Goal: Task Accomplishment & Management: Manage account settings

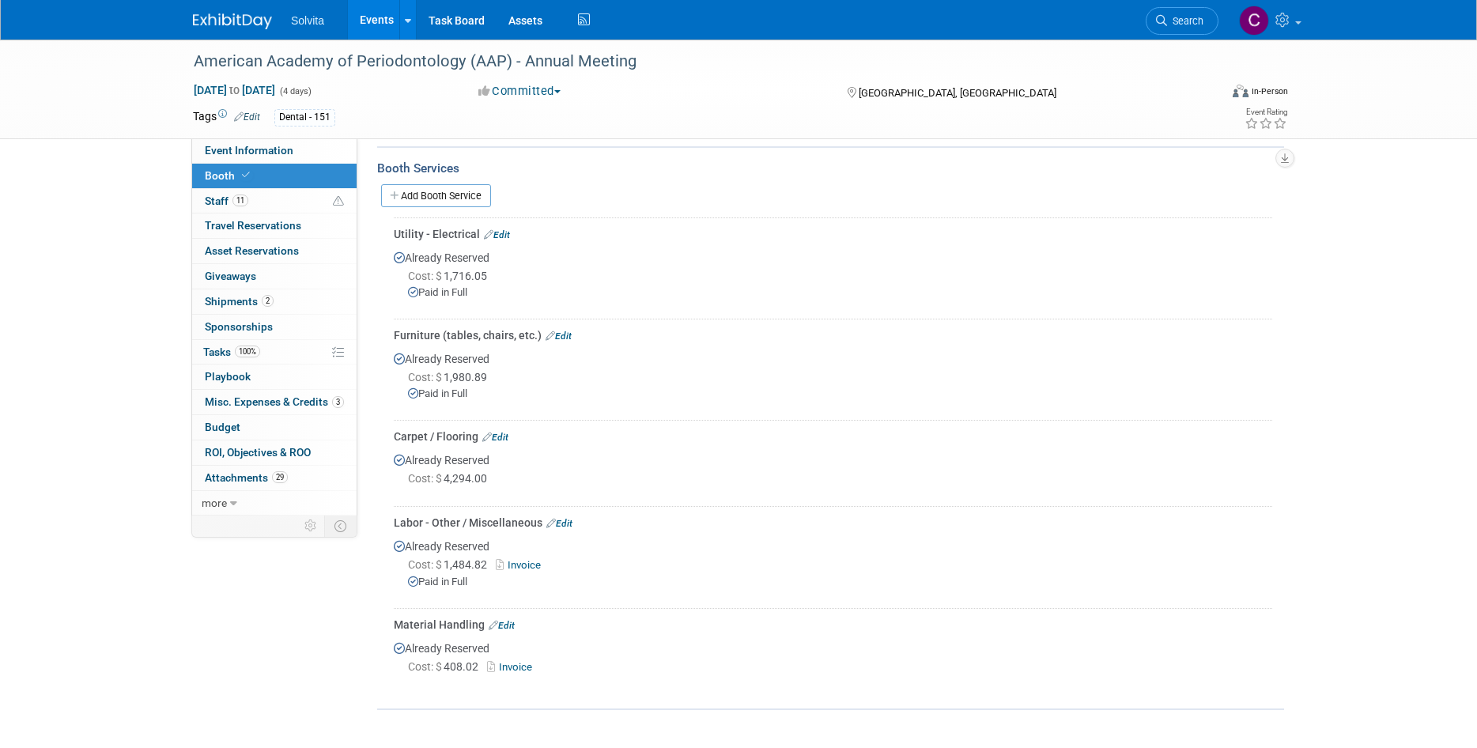
click at [377, 17] on link "Events" at bounding box center [377, 20] width 58 height 40
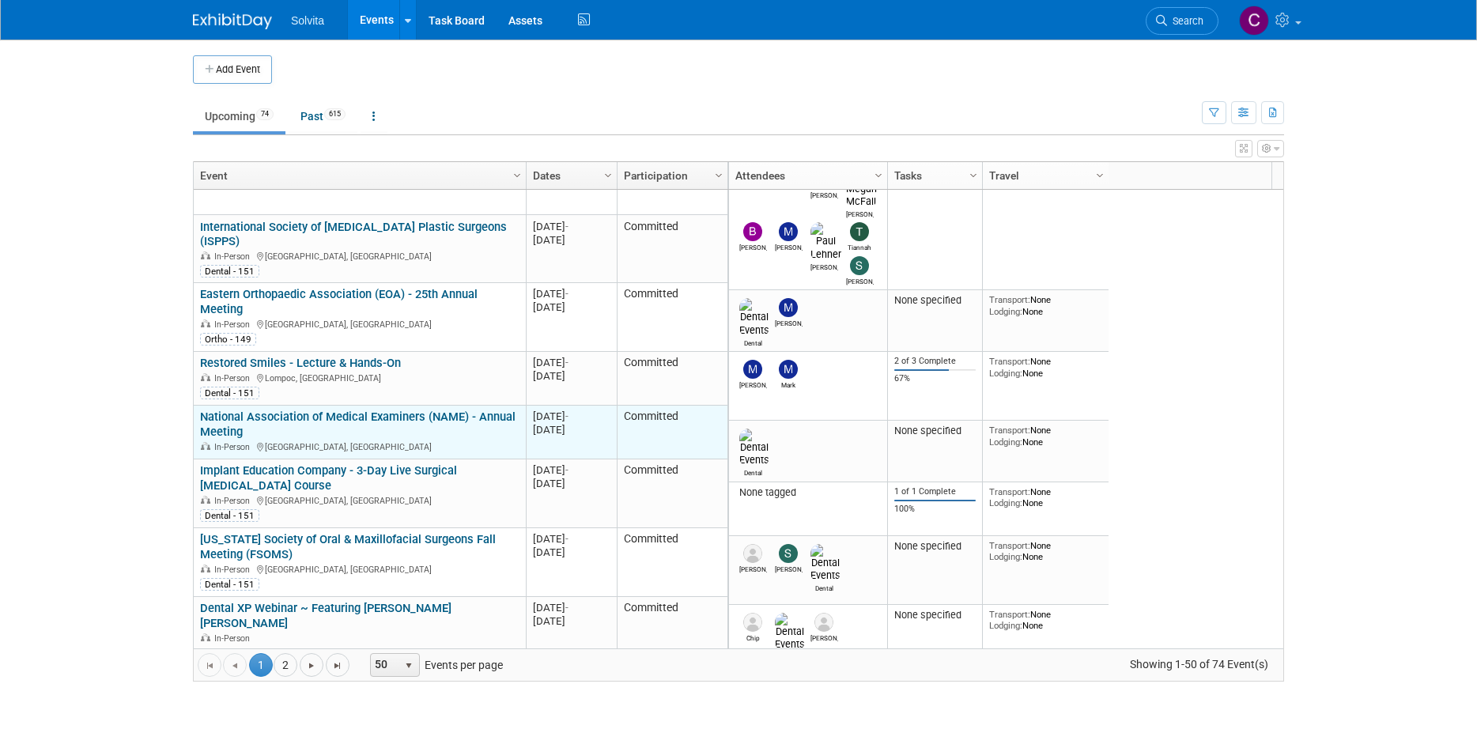
scroll to position [379, 0]
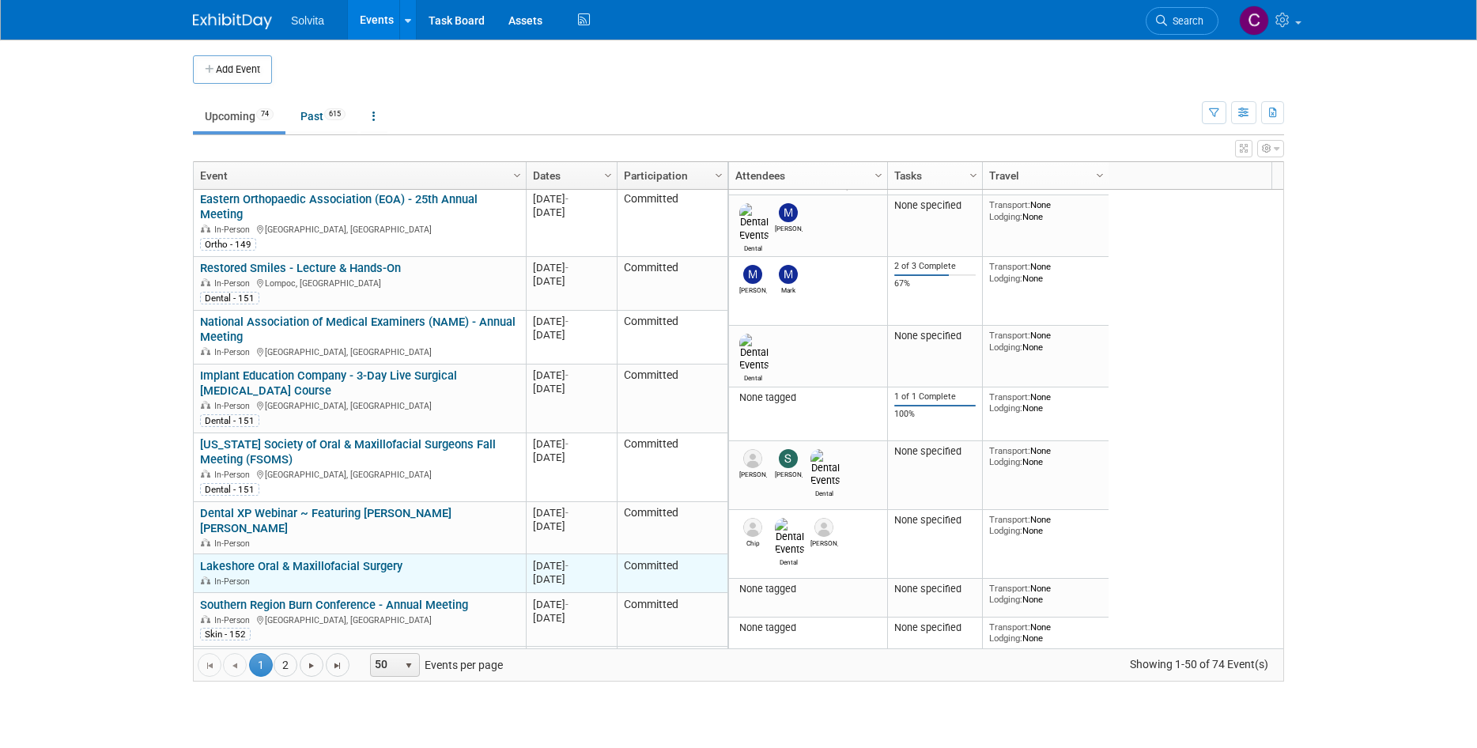
click at [345, 559] on link "Lakeshore Oral & Maxillofacial Surgery" at bounding box center [301, 566] width 202 height 14
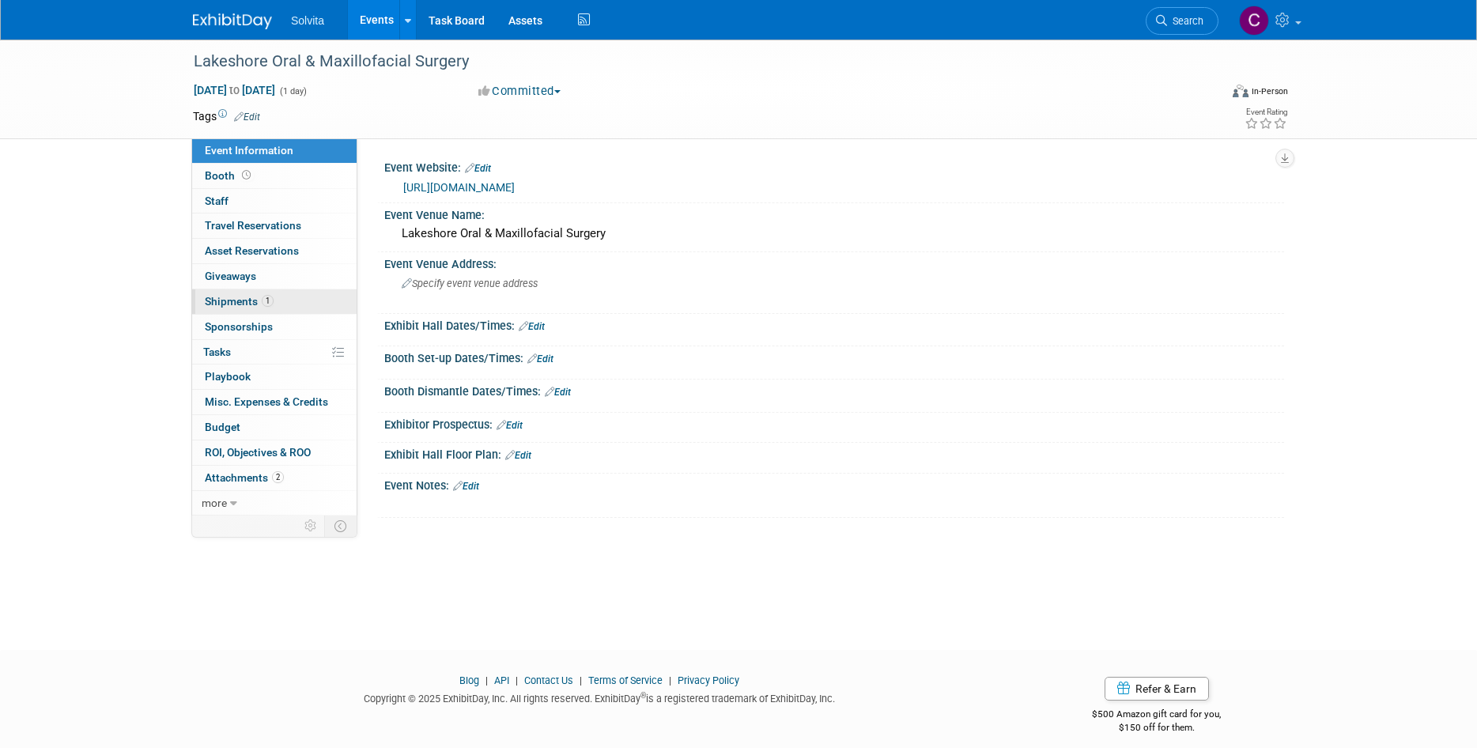
click at [233, 301] on span "Shipments 1" at bounding box center [239, 301] width 69 height 13
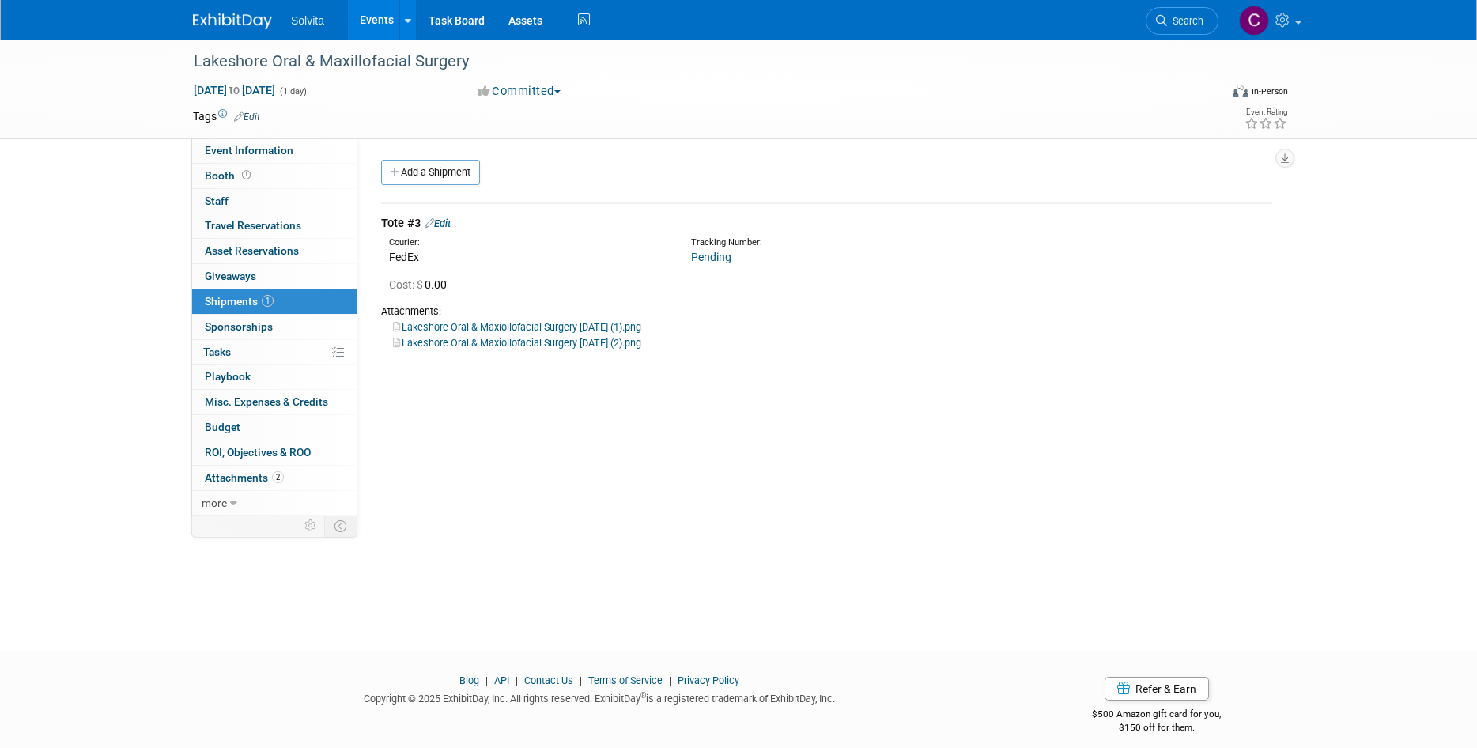
click at [448, 220] on link "Edit" at bounding box center [437, 223] width 26 height 12
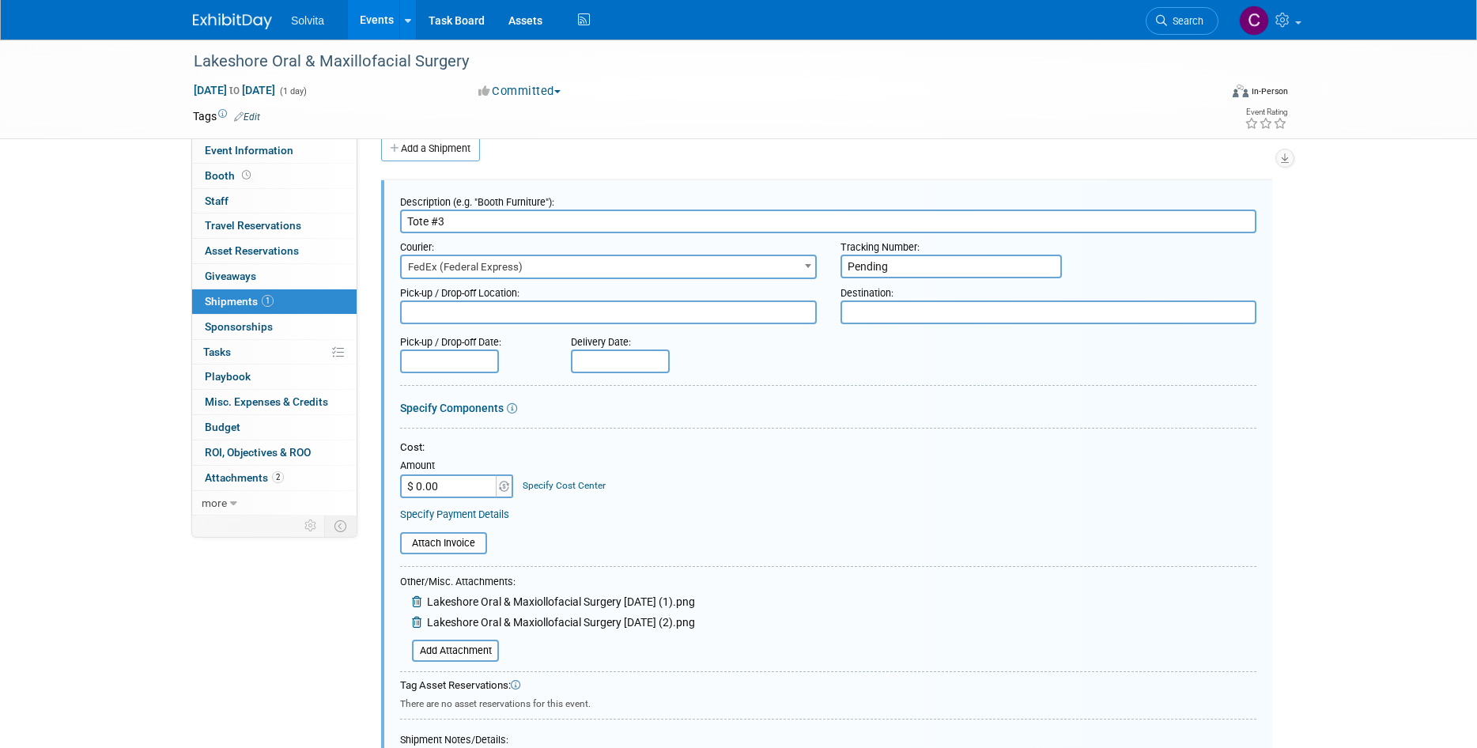
drag, startPoint x: 902, startPoint y: 266, endPoint x: 801, endPoint y: 259, distance: 101.4
click at [801, 259] on div "Courier: 007EX 17 Post Service (17PostService) 2GO (Negros Navigation) 360 Lion…" at bounding box center [828, 256] width 880 height 46
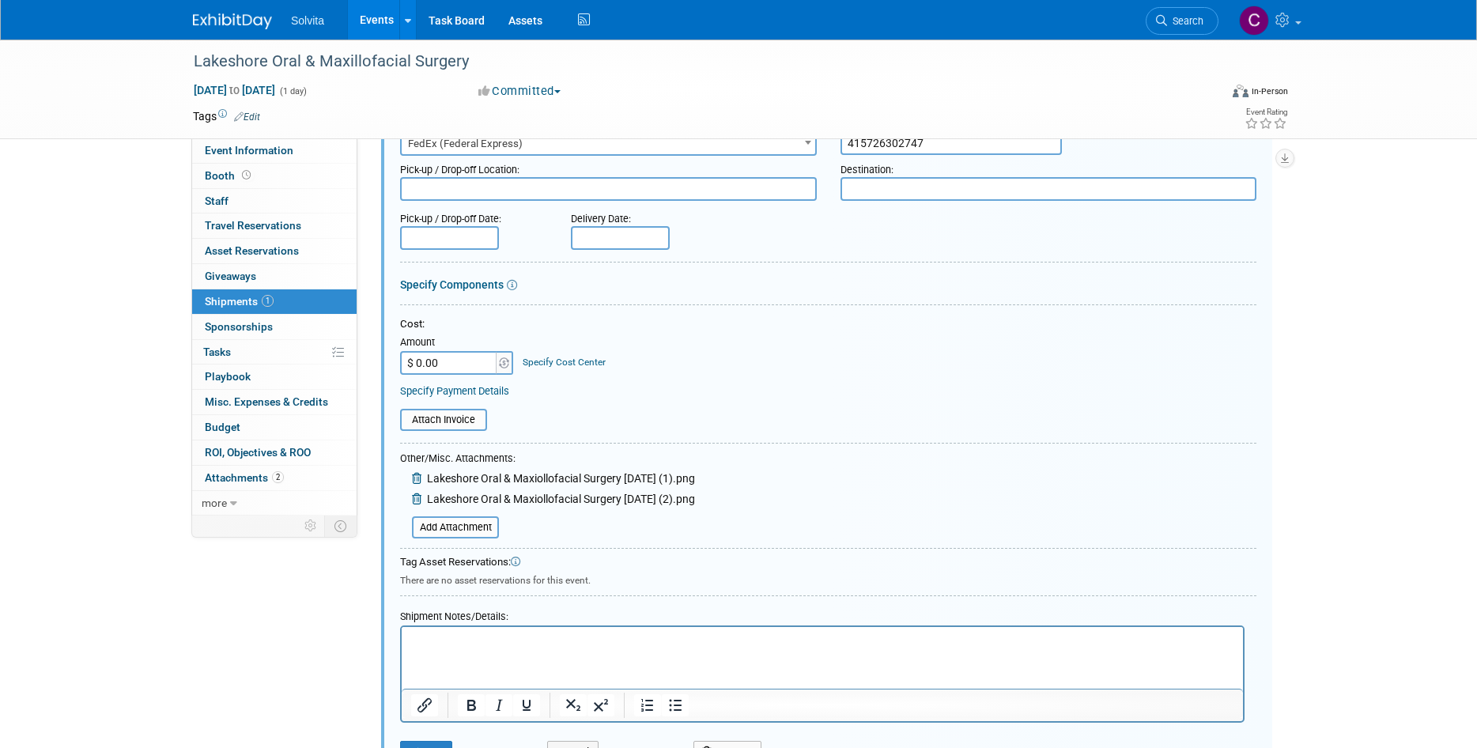
scroll to position [182, 0]
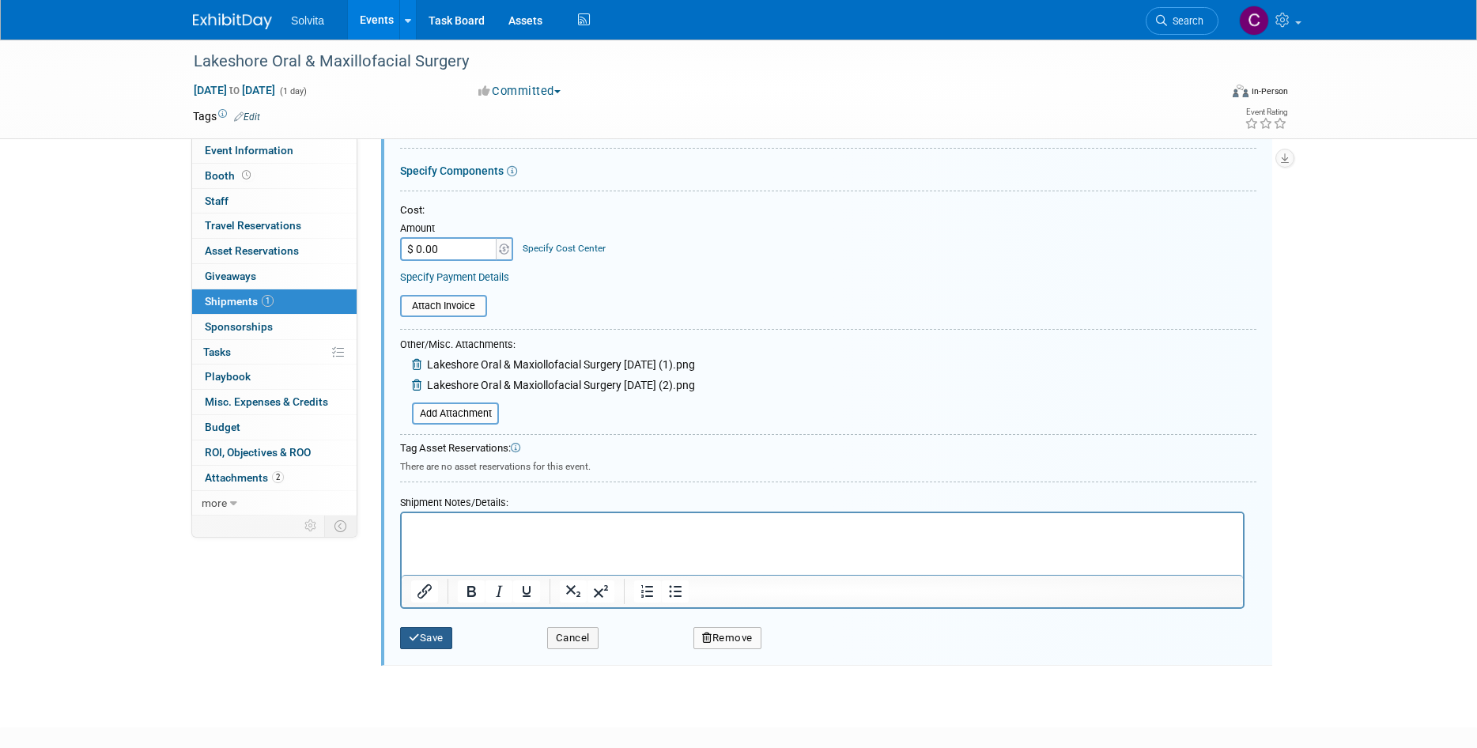
type input "415726302747"
click at [436, 641] on button "Save" at bounding box center [426, 638] width 52 height 22
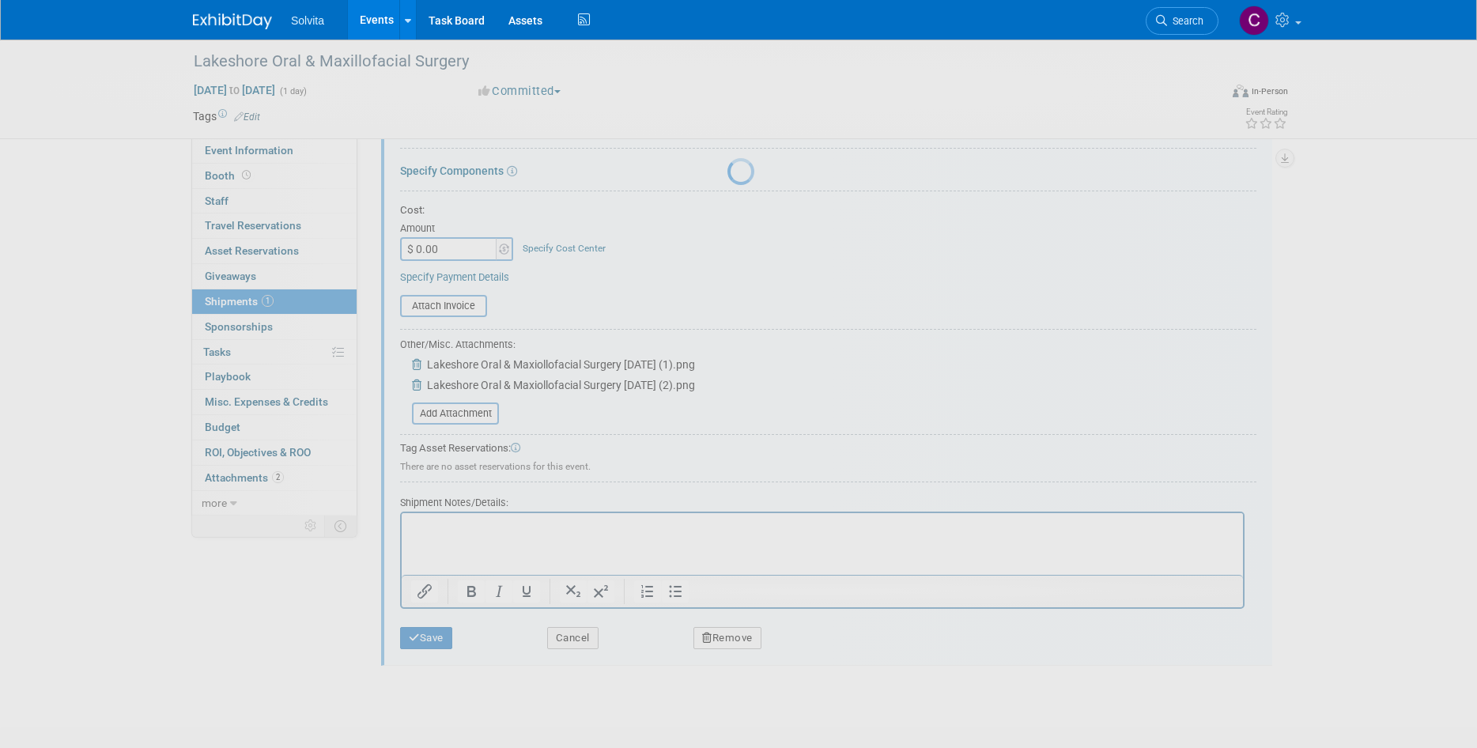
scroll to position [13, 0]
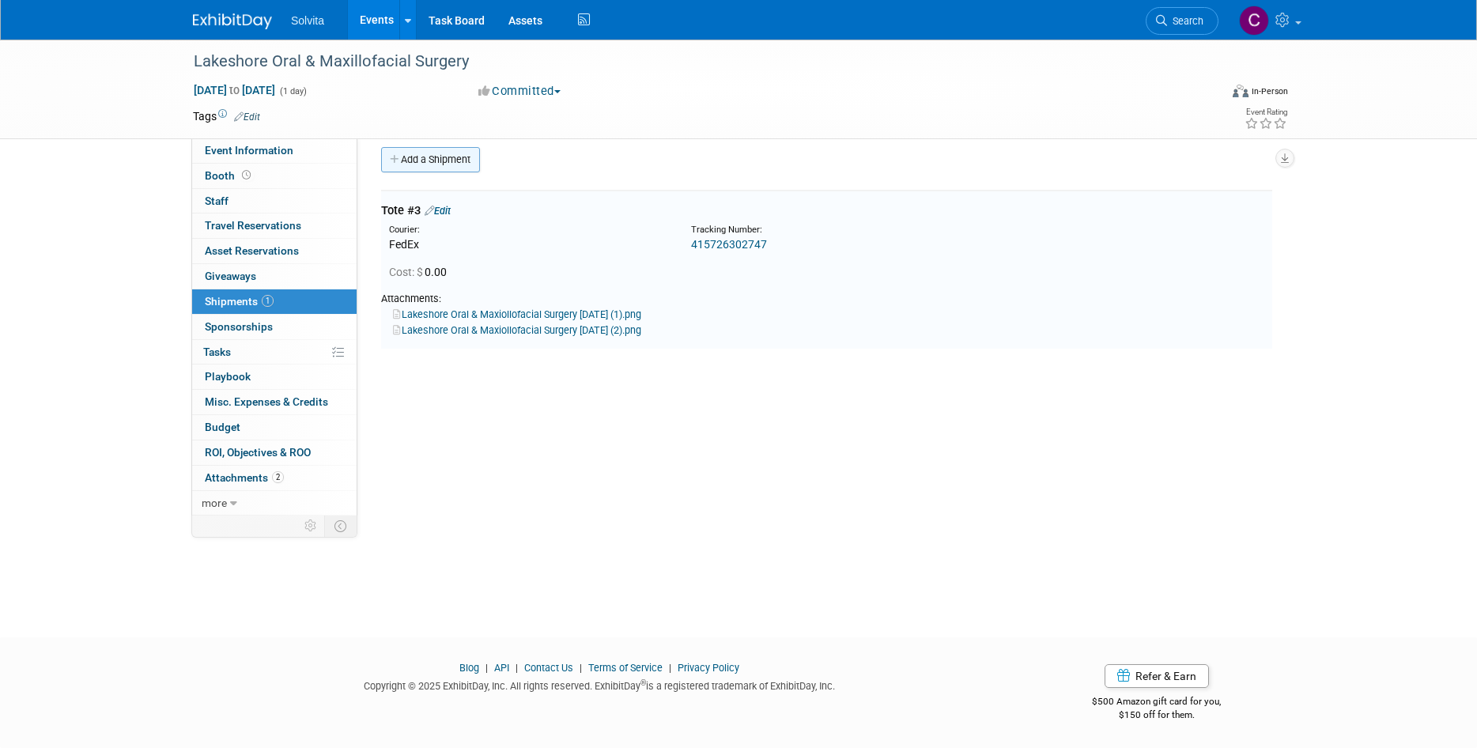
click at [463, 160] on link "Add a Shipment" at bounding box center [430, 159] width 99 height 25
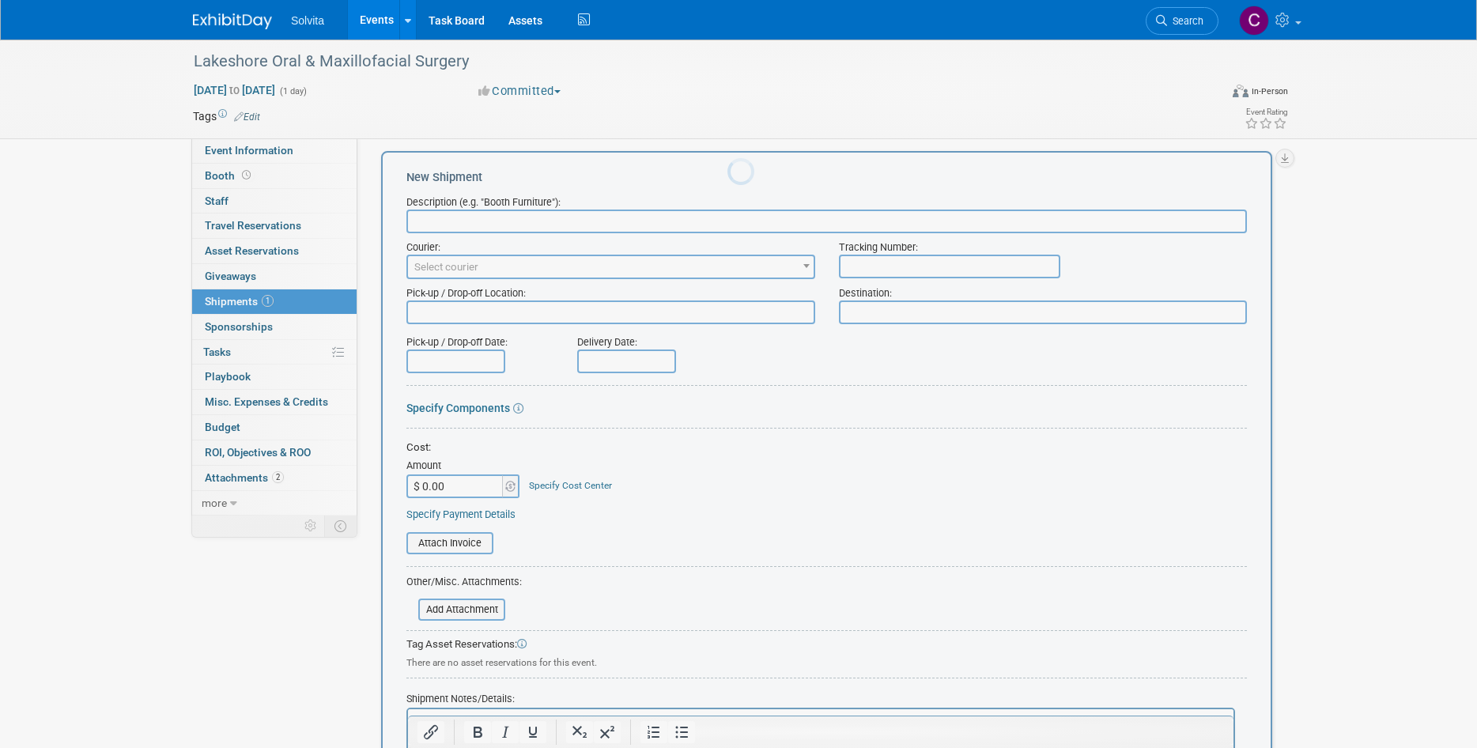
scroll to position [0, 0]
type input "Return Tote #3"
click at [907, 266] on input "text" at bounding box center [949, 267] width 221 height 24
click at [641, 262] on span "Select courier" at bounding box center [610, 267] width 405 height 22
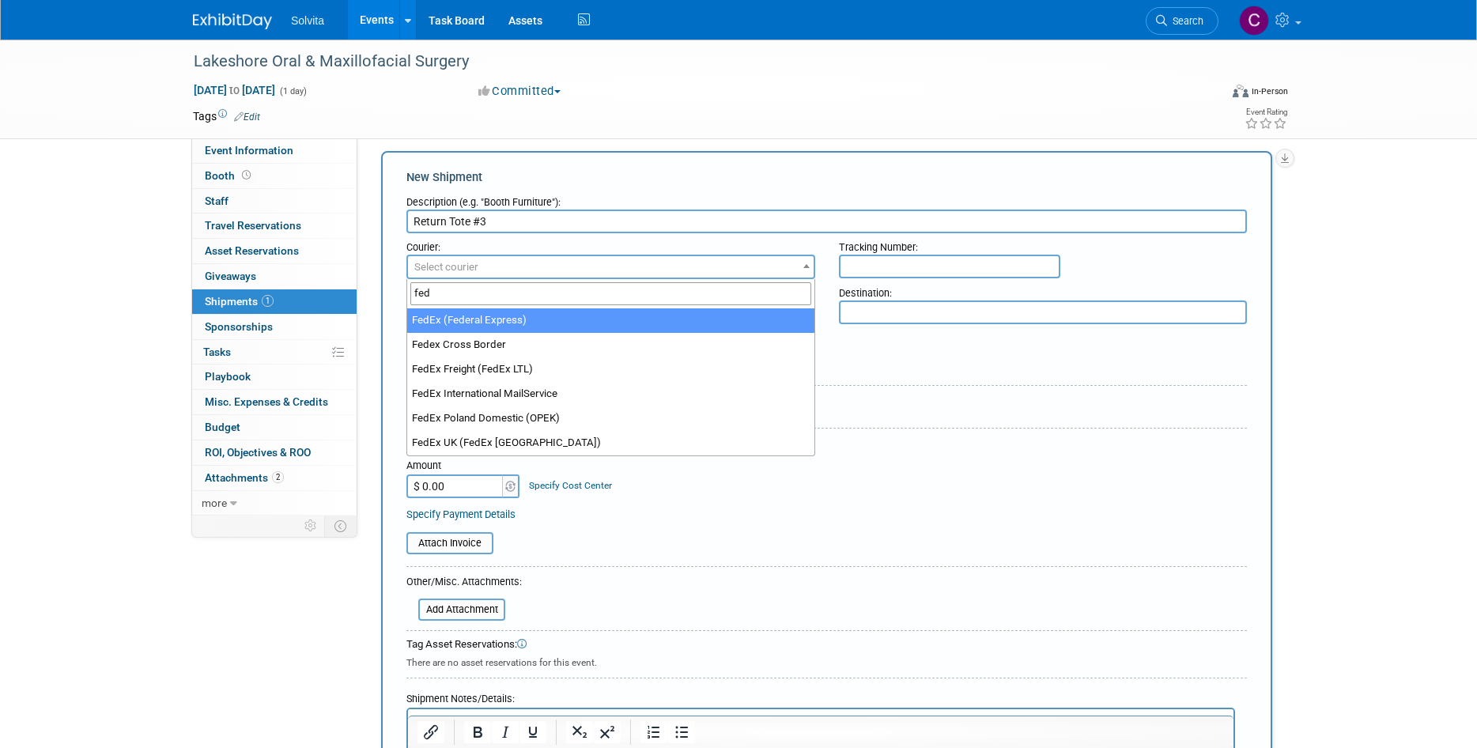
type input "fed"
select select "206"
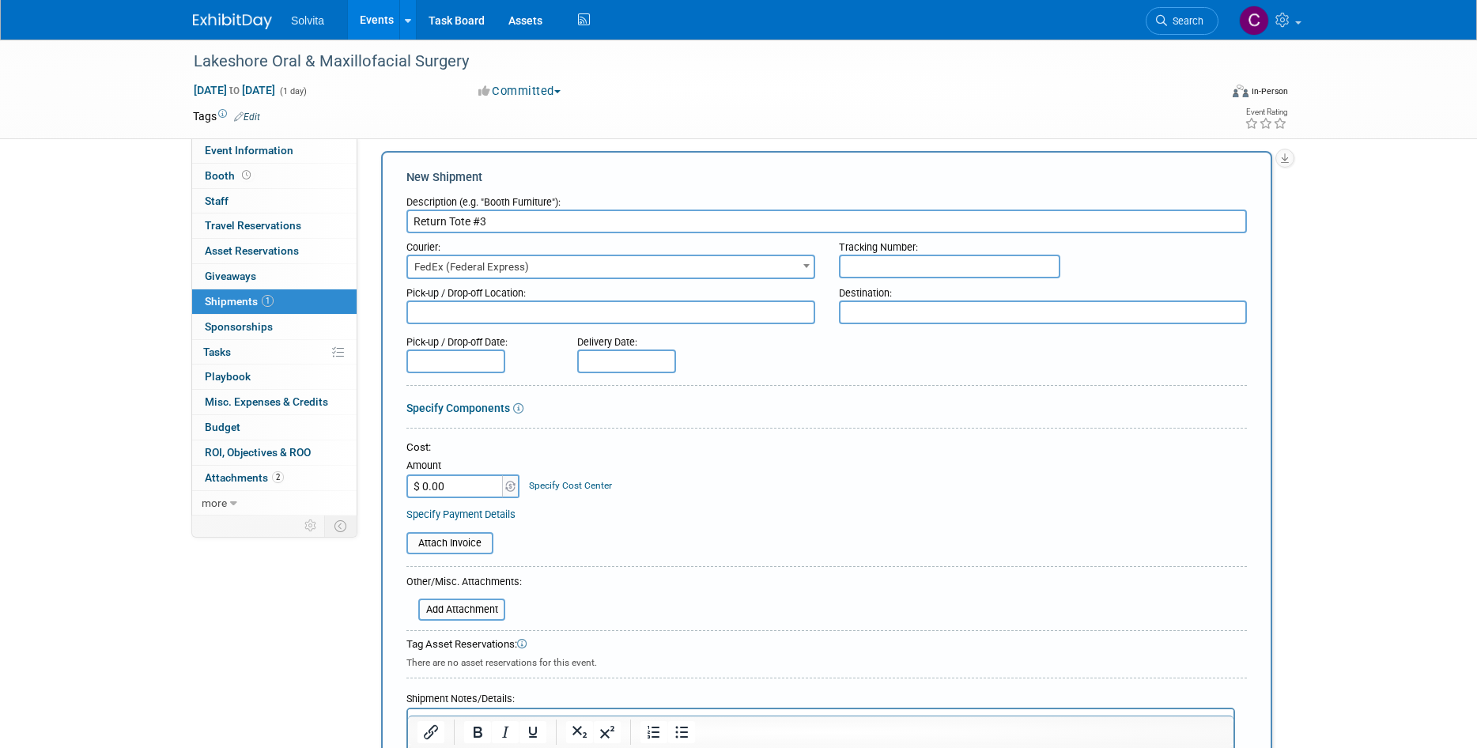
click at [876, 264] on input "text" at bounding box center [949, 267] width 221 height 24
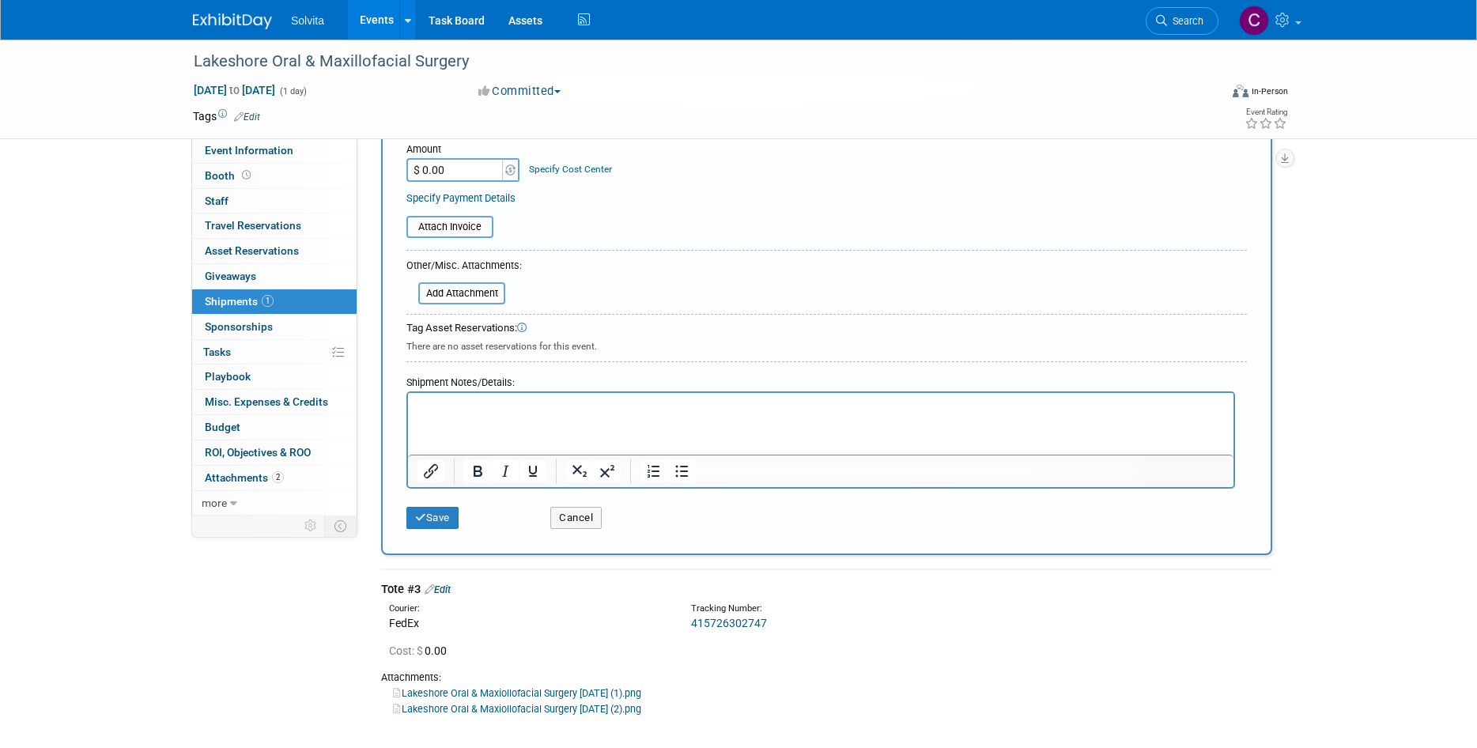
type input "415726302758"
click at [430, 500] on div "Save" at bounding box center [466, 512] width 144 height 32
click at [430, 512] on button "Save" at bounding box center [432, 518] width 52 height 22
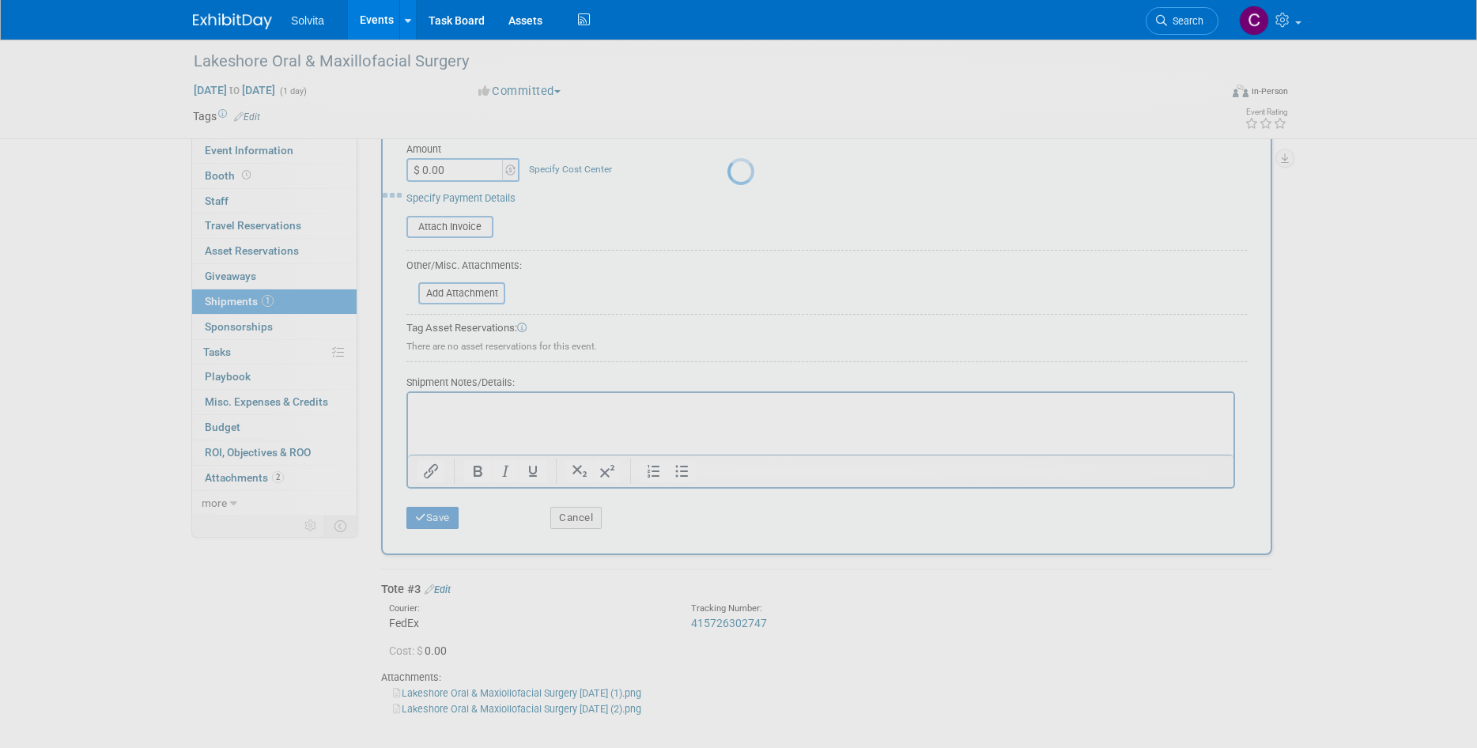
scroll to position [13, 0]
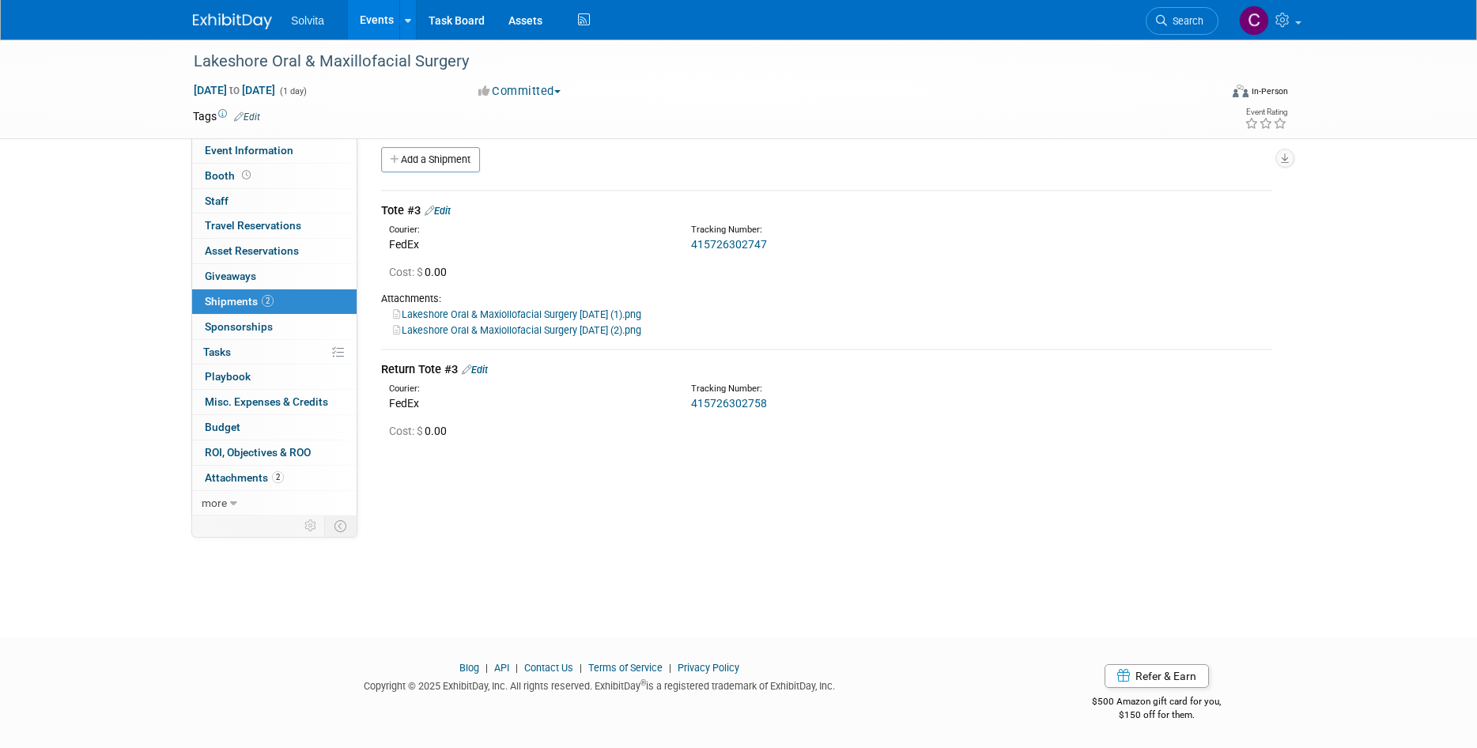
click at [387, 16] on link "Events" at bounding box center [377, 20] width 58 height 40
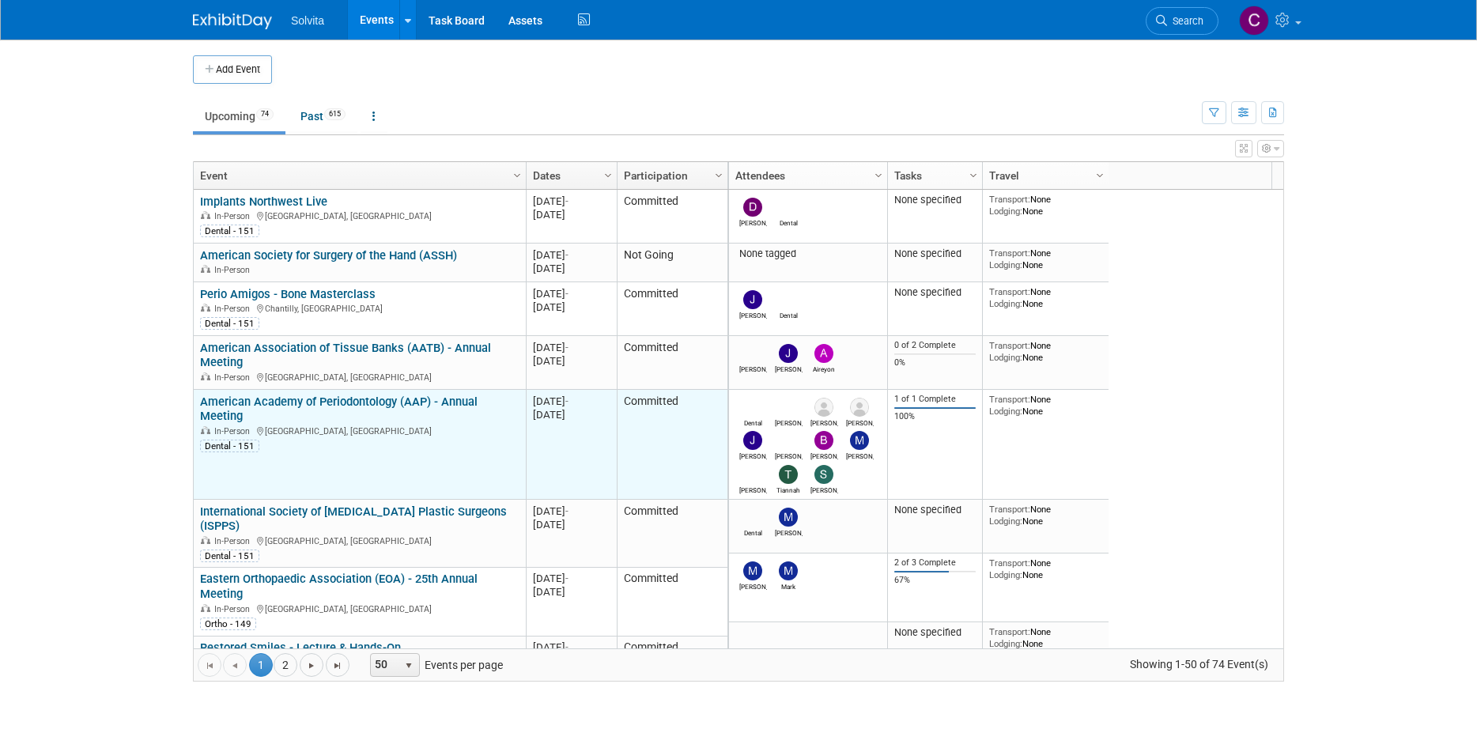
scroll to position [95, 0]
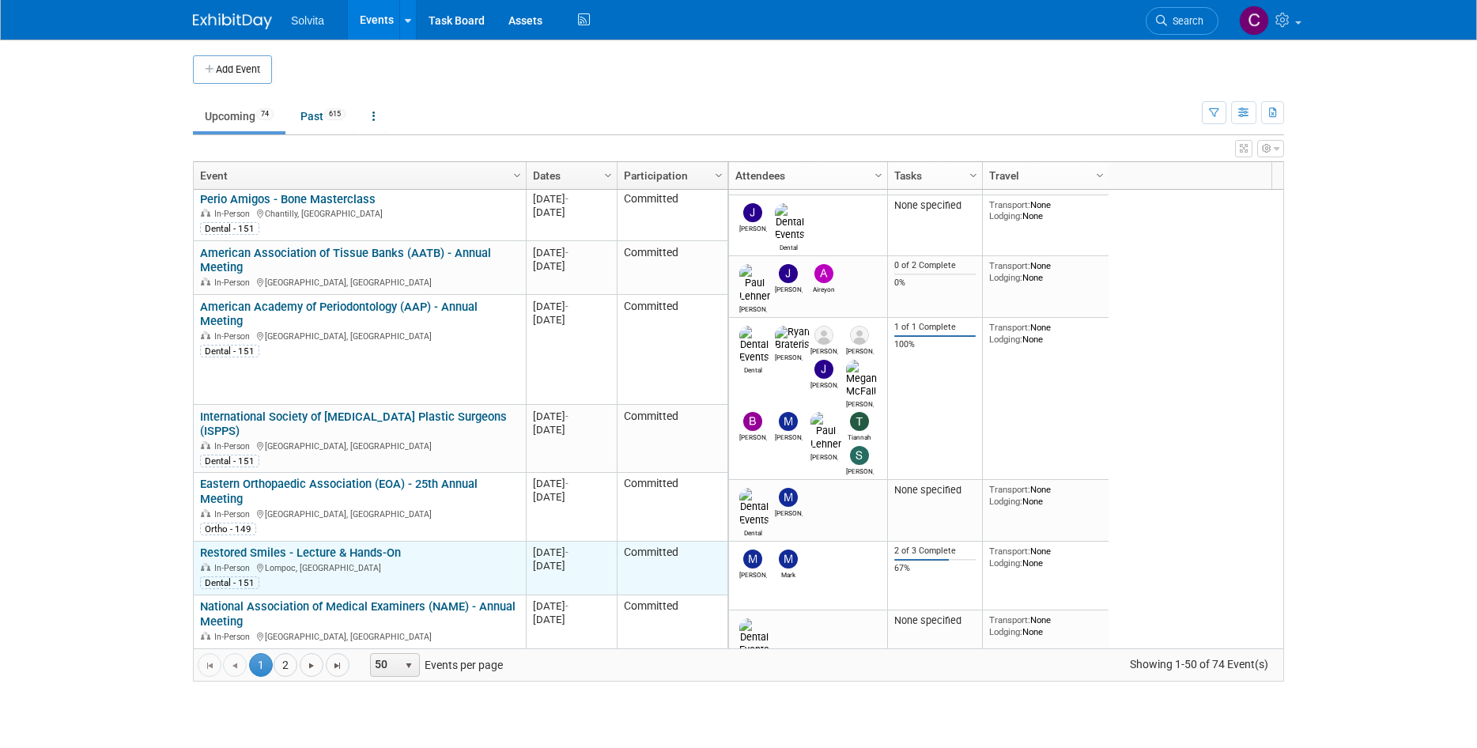
click at [341, 545] on link "Restored Smiles - Lecture & Hands-On" at bounding box center [300, 552] width 201 height 14
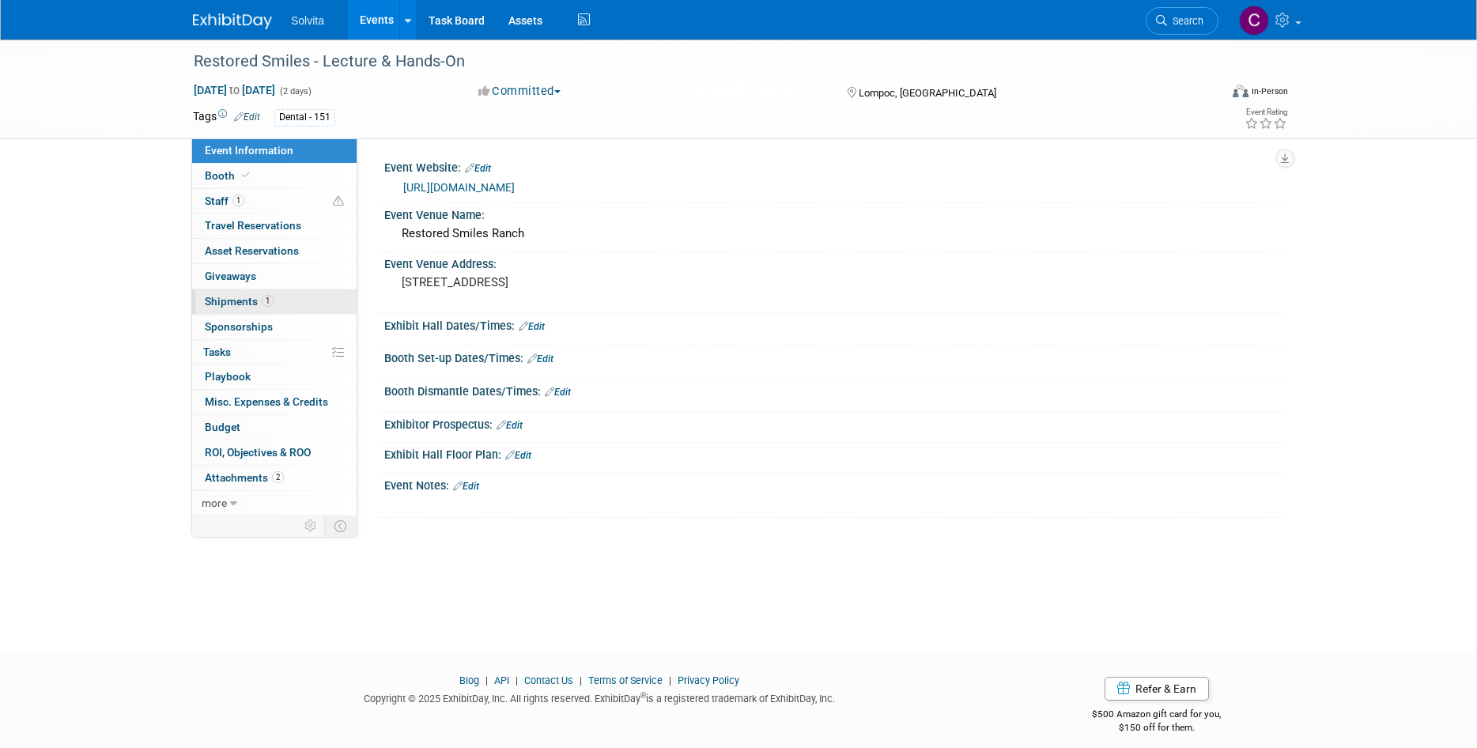
click at [234, 302] on span "Shipments 1" at bounding box center [239, 301] width 69 height 13
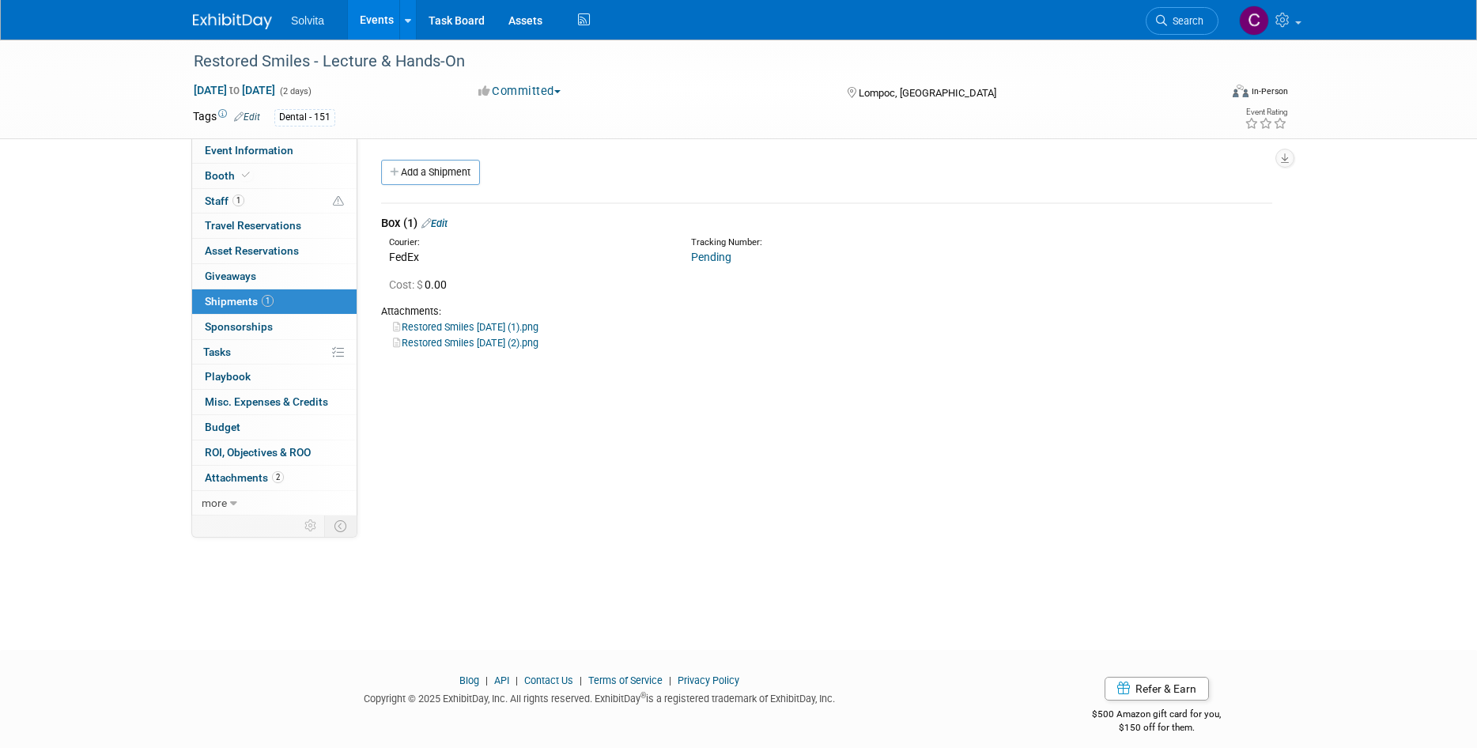
click at [447, 221] on link "Edit" at bounding box center [434, 223] width 26 height 12
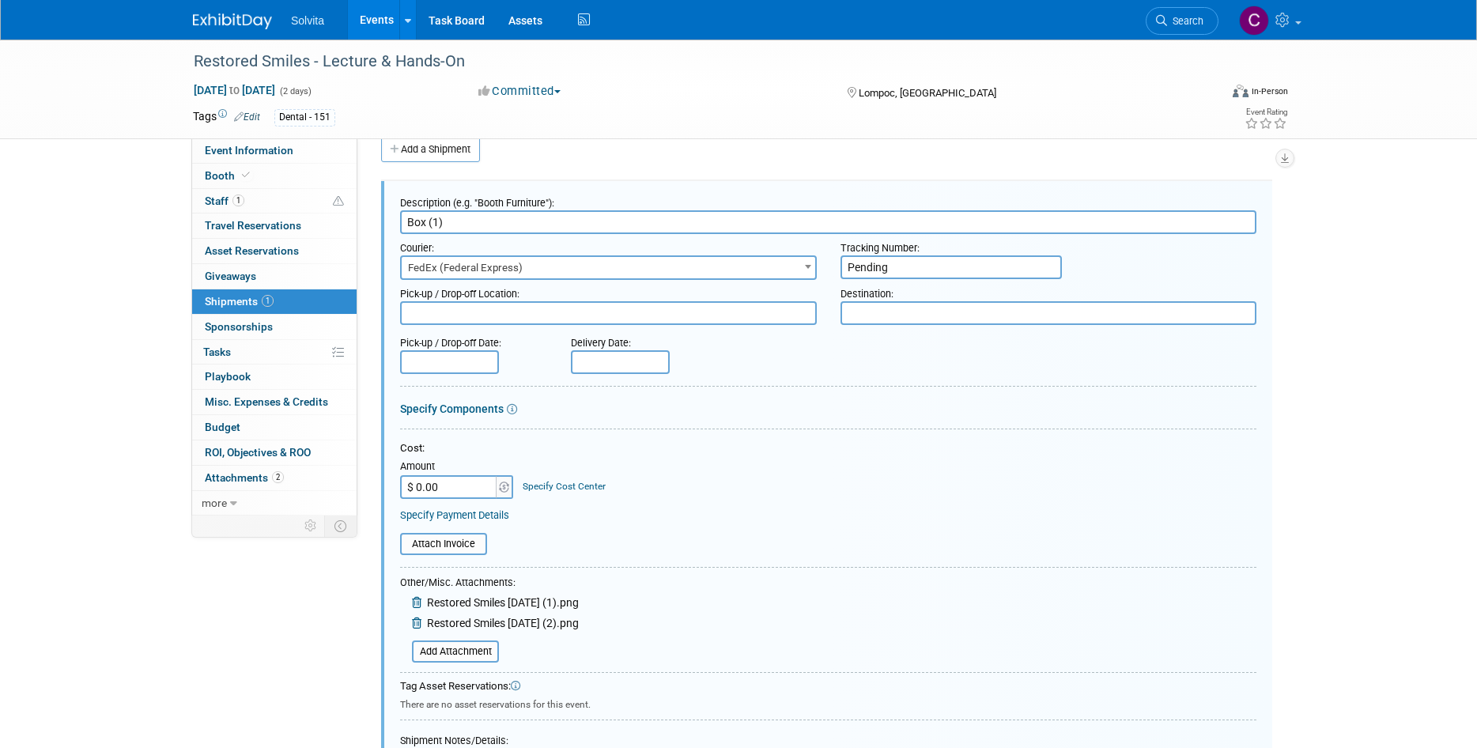
scroll to position [24, 0]
drag, startPoint x: 897, startPoint y: 263, endPoint x: 808, endPoint y: 263, distance: 89.3
click at [808, 263] on div "Courier: 007EX 17 Post Service (17PostService) 2GO (Negros Navigation) 360 Lion…" at bounding box center [828, 256] width 880 height 46
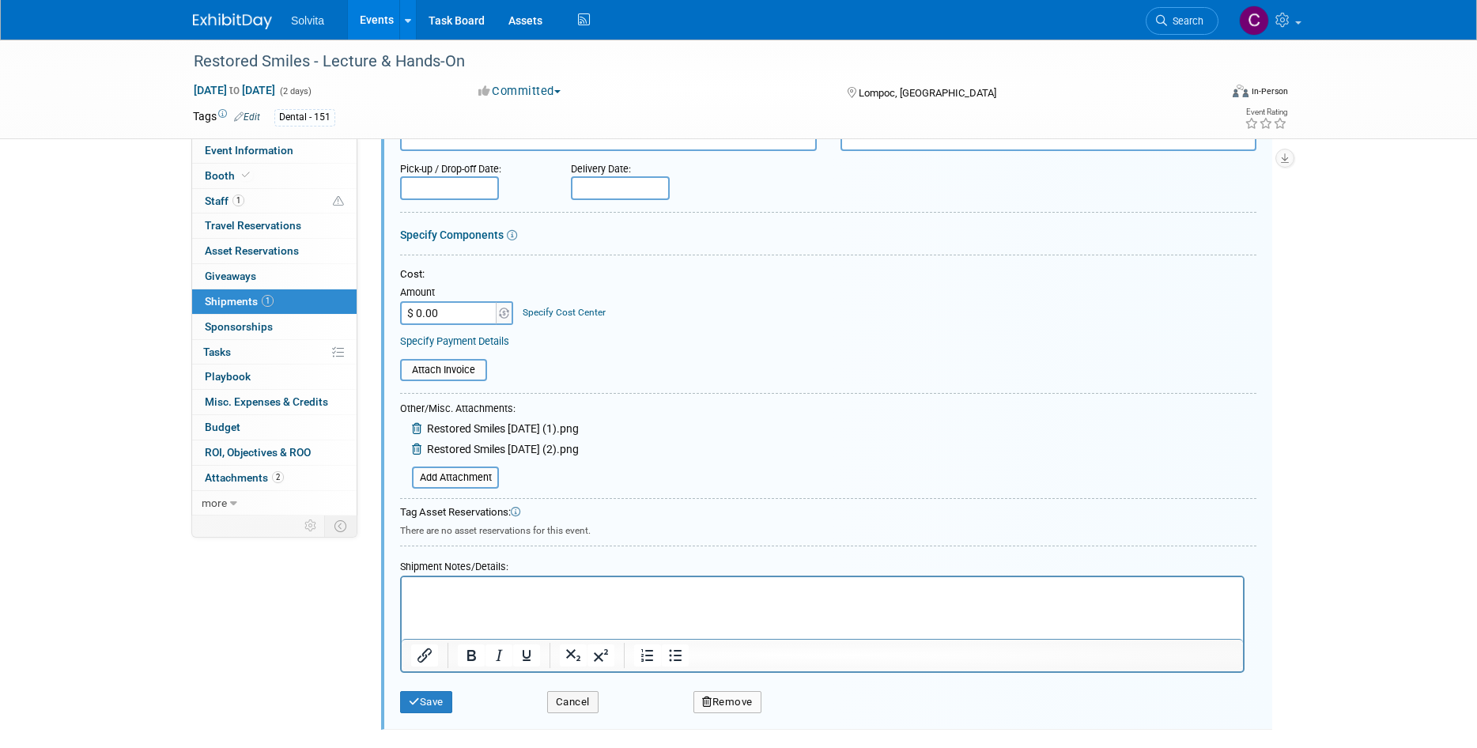
scroll to position [333, 0]
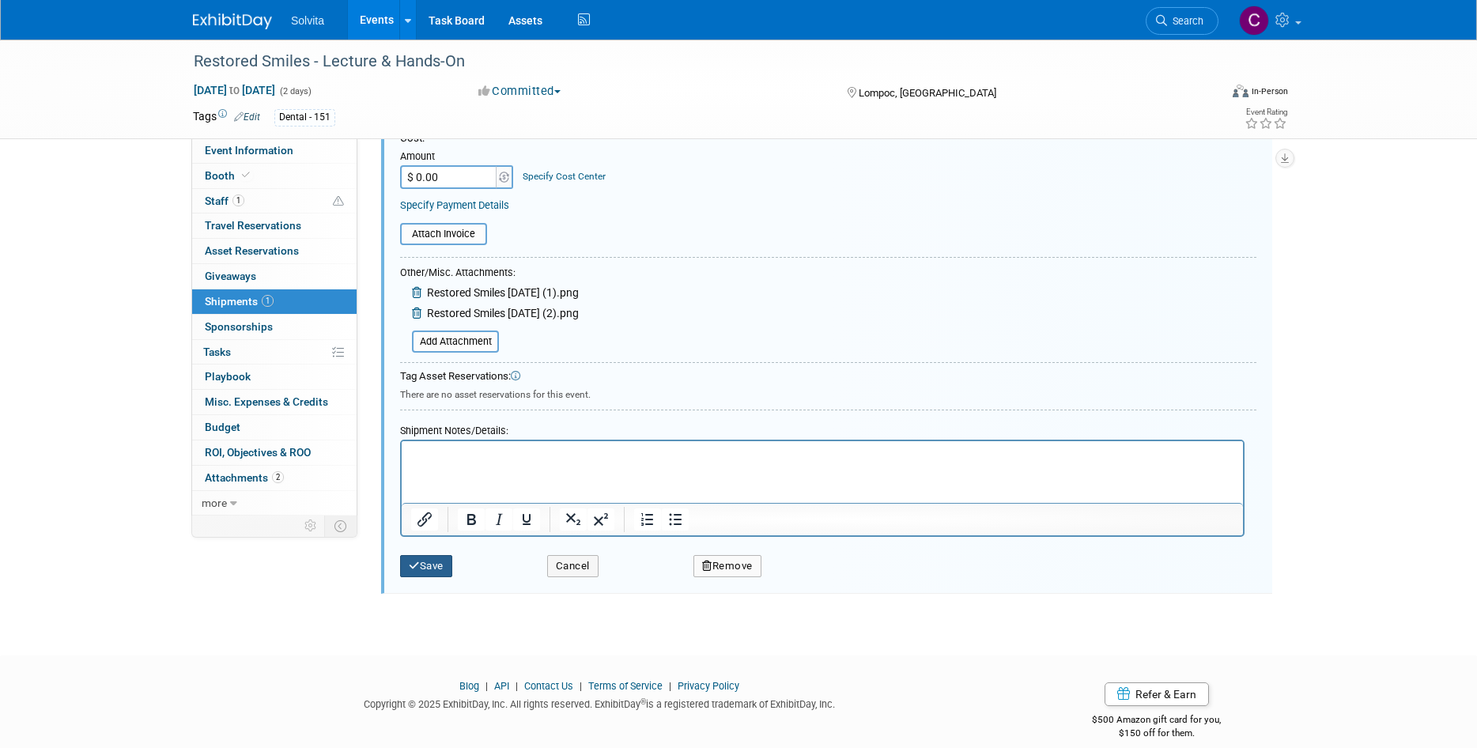
type input "415726302736"
click at [412, 564] on icon "submit" at bounding box center [414, 565] width 11 height 10
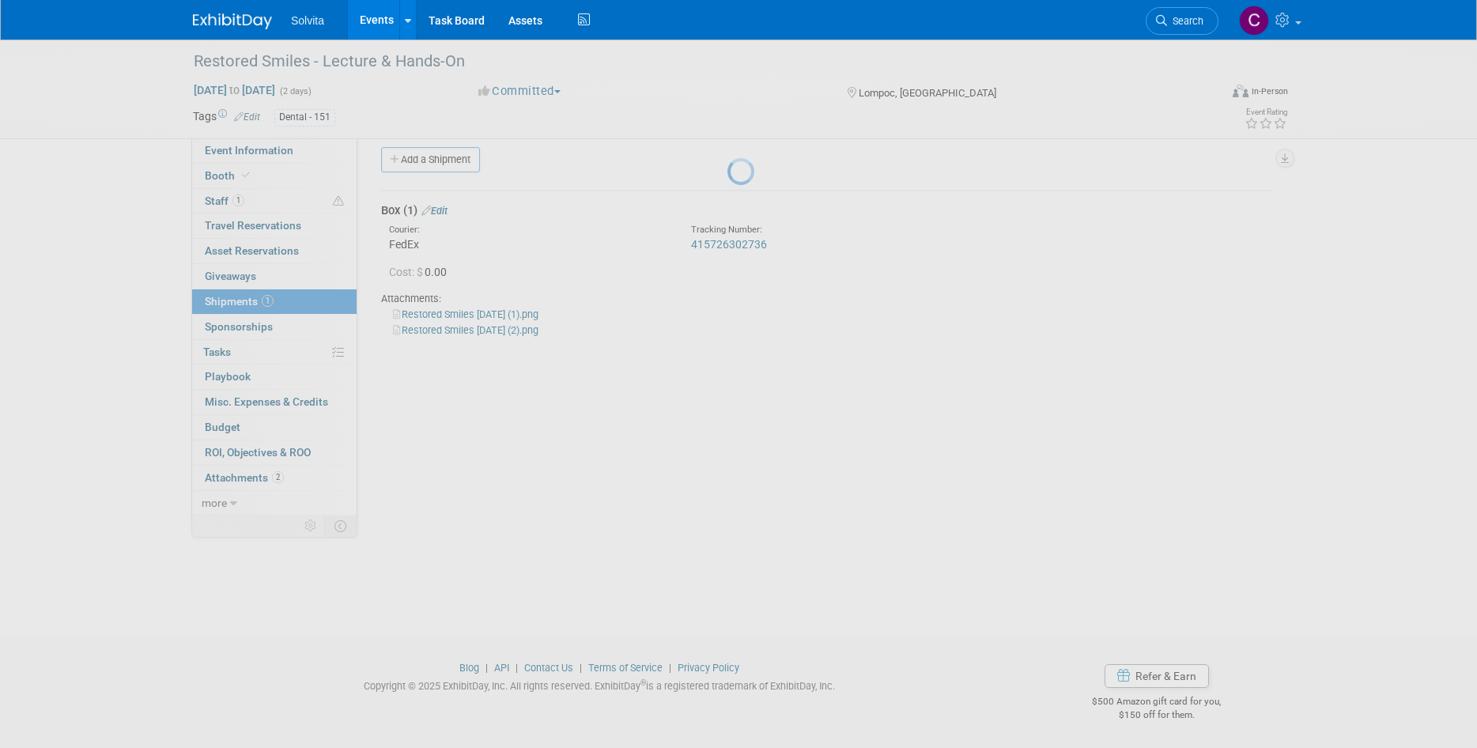
scroll to position [13, 0]
